Goal: Register for event/course

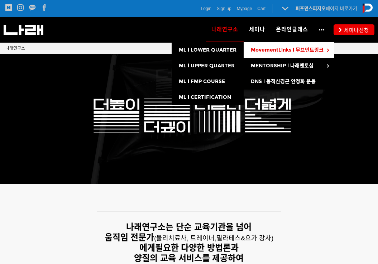
click at [277, 51] on span "MovementLinks l 무브먼트링크" at bounding box center [287, 50] width 73 height 6
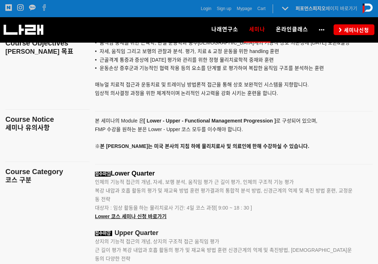
scroll to position [860, 0]
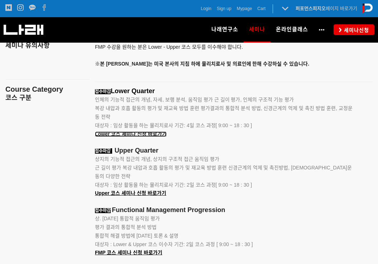
click at [142, 135] on span "Lower 코스 세미나 신청 바로가기" at bounding box center [131, 134] width 72 height 6
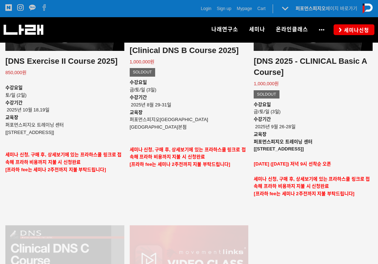
scroll to position [967, 0]
